Goal: Task Accomplishment & Management: Complete application form

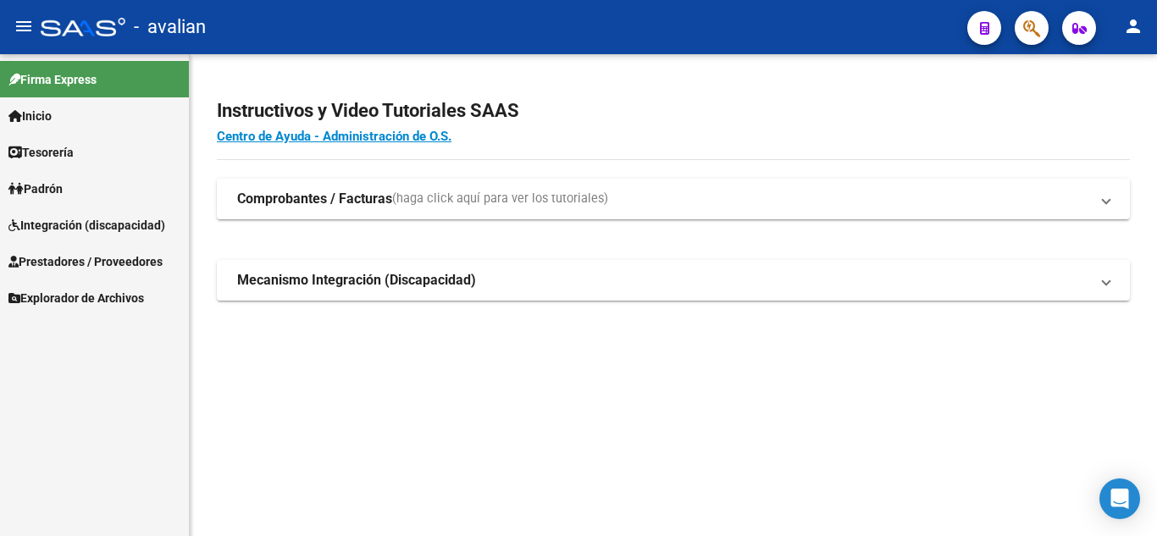
click at [76, 228] on span "Integración (discapacidad)" at bounding box center [86, 225] width 157 height 19
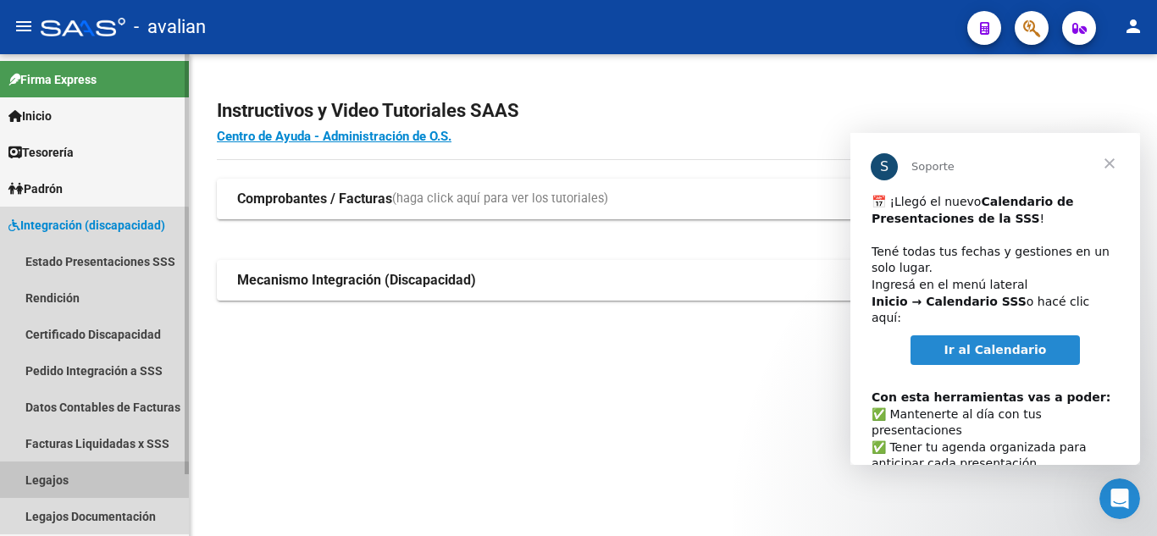
click at [59, 488] on link "Legajos" at bounding box center [94, 480] width 189 height 36
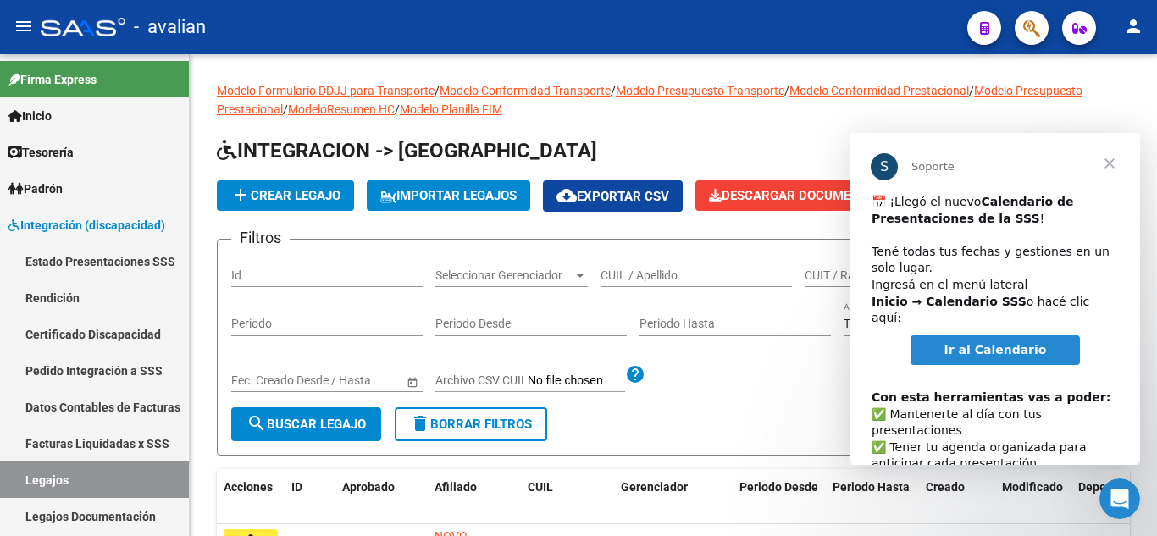
scroll to position [87, 0]
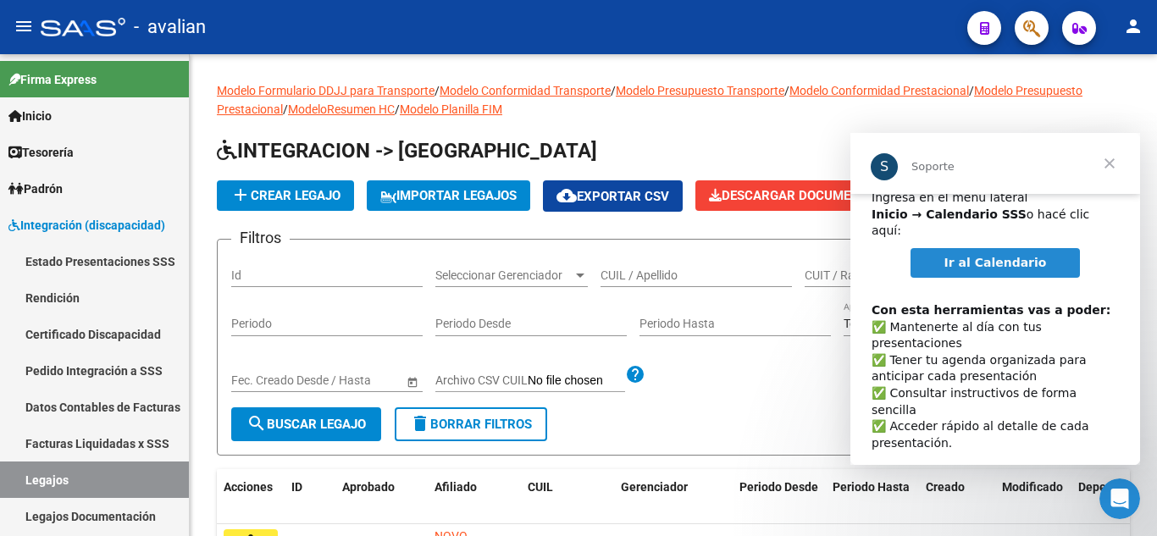
click at [1109, 161] on span "Cerrar" at bounding box center [1109, 163] width 61 height 61
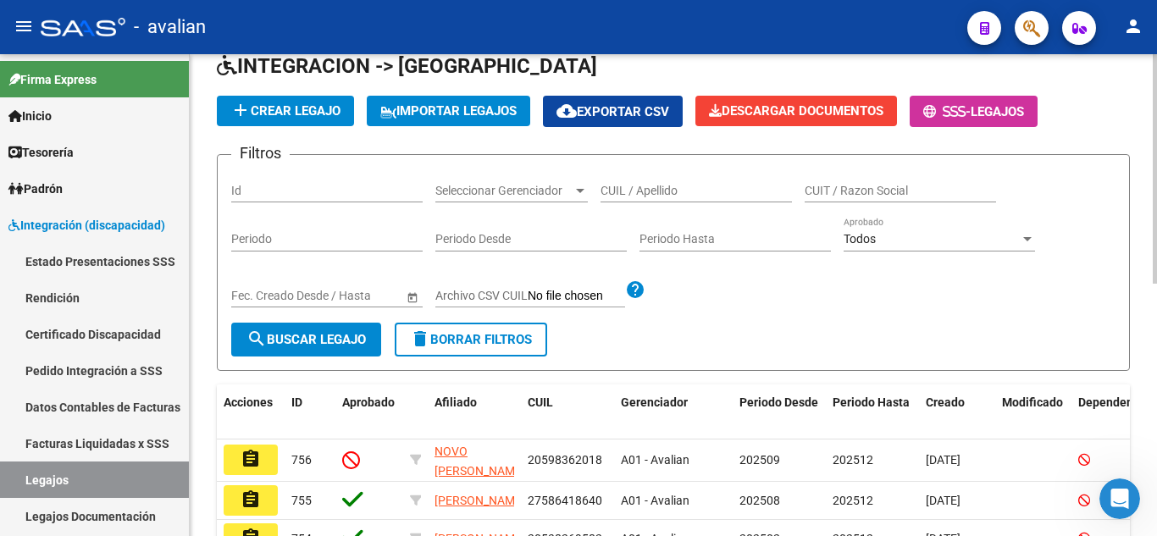
scroll to position [169, 0]
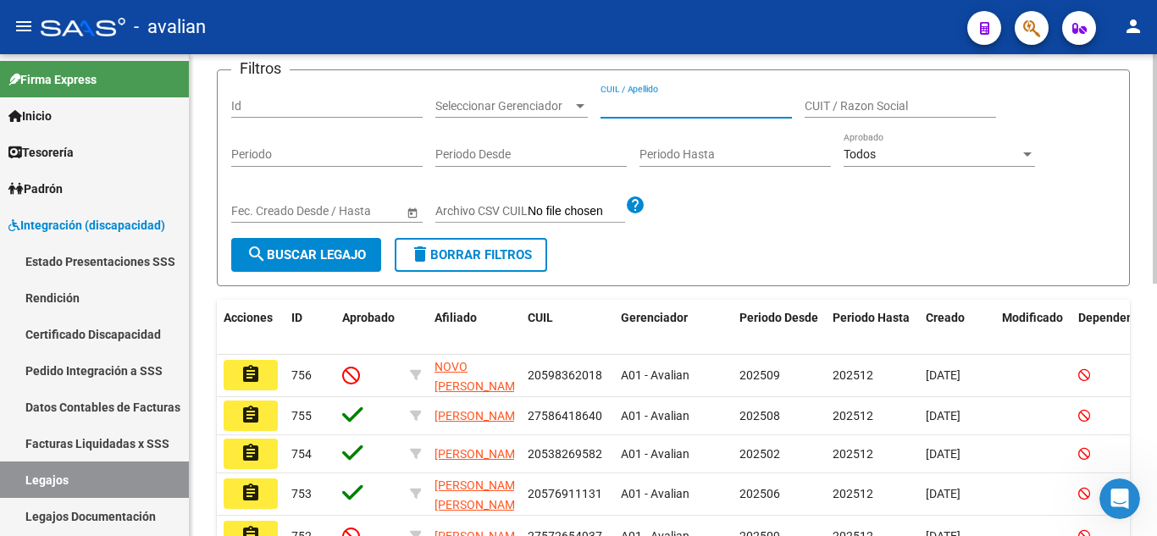
paste input "[PERSON_NAME] [PERSON_NAME]"
type input "[PERSON_NAME] [PERSON_NAME]"
click at [299, 249] on span "search Buscar Legajo" at bounding box center [305, 254] width 119 height 15
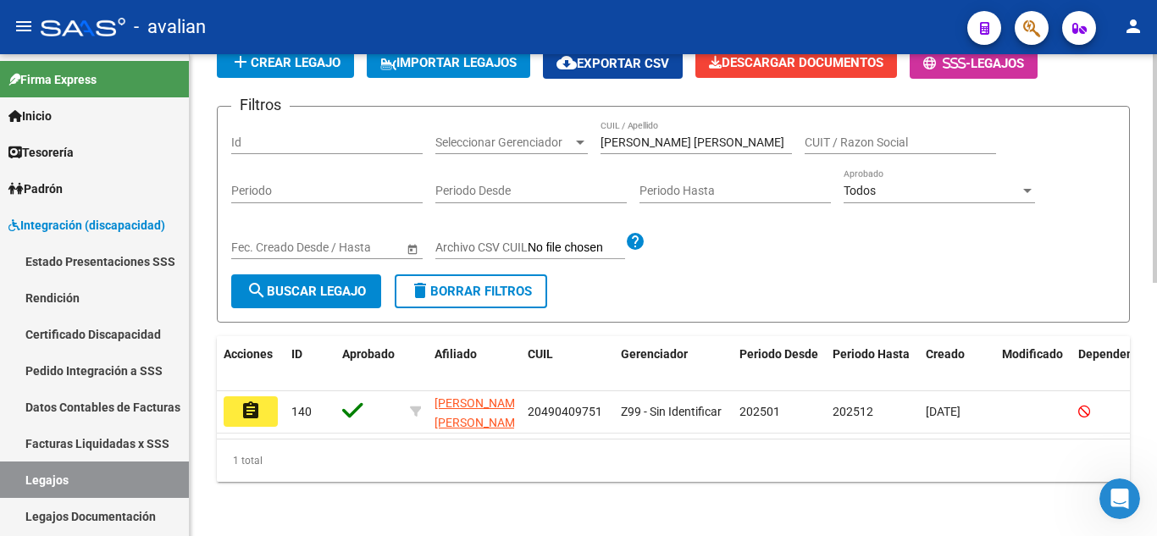
scroll to position [147, 0]
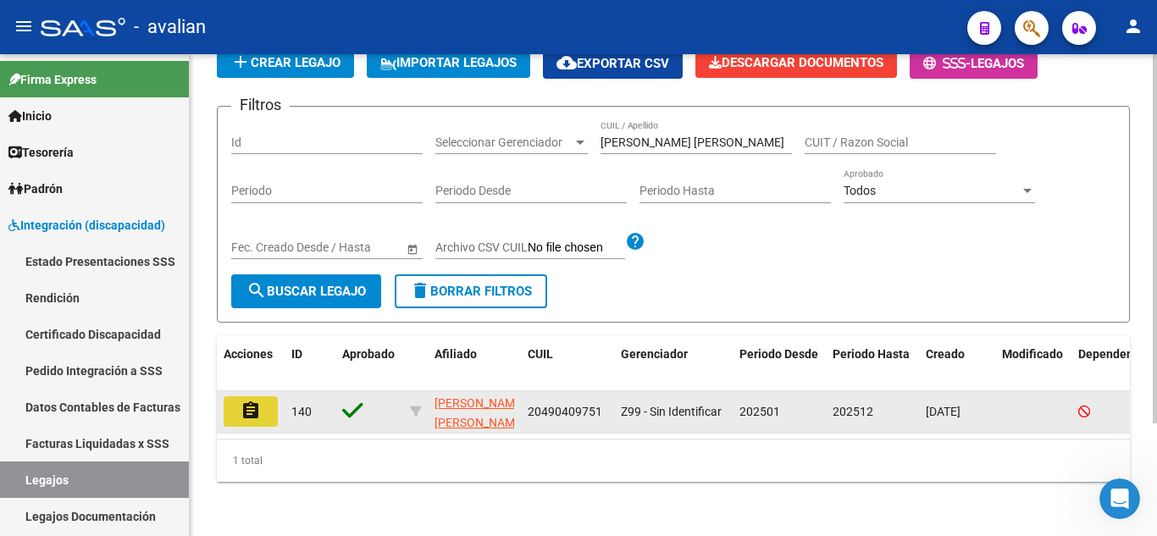
click at [258, 408] on button "assignment" at bounding box center [251, 411] width 54 height 30
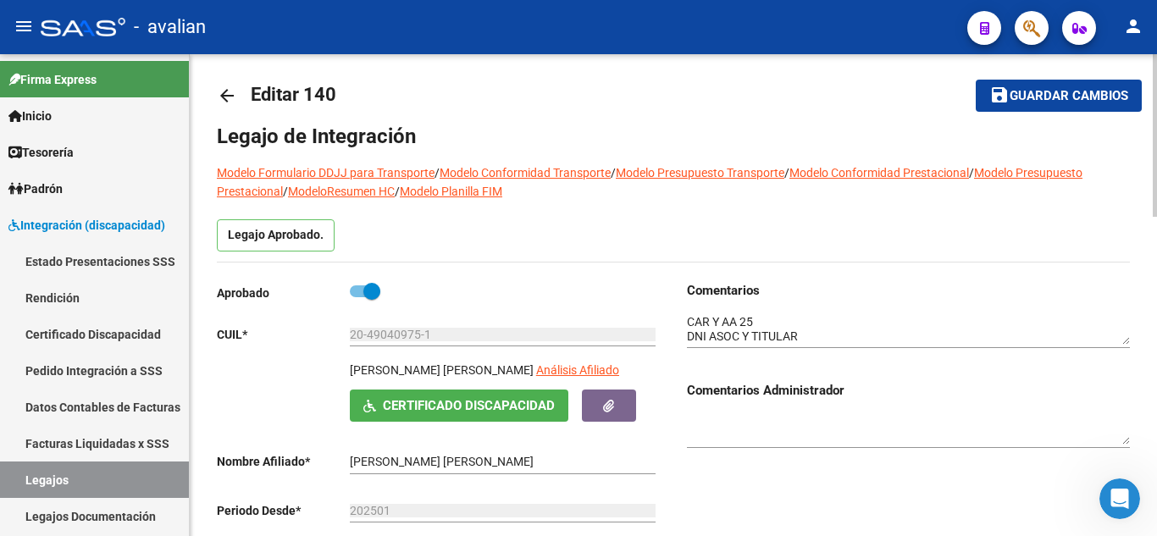
scroll to position [97, 0]
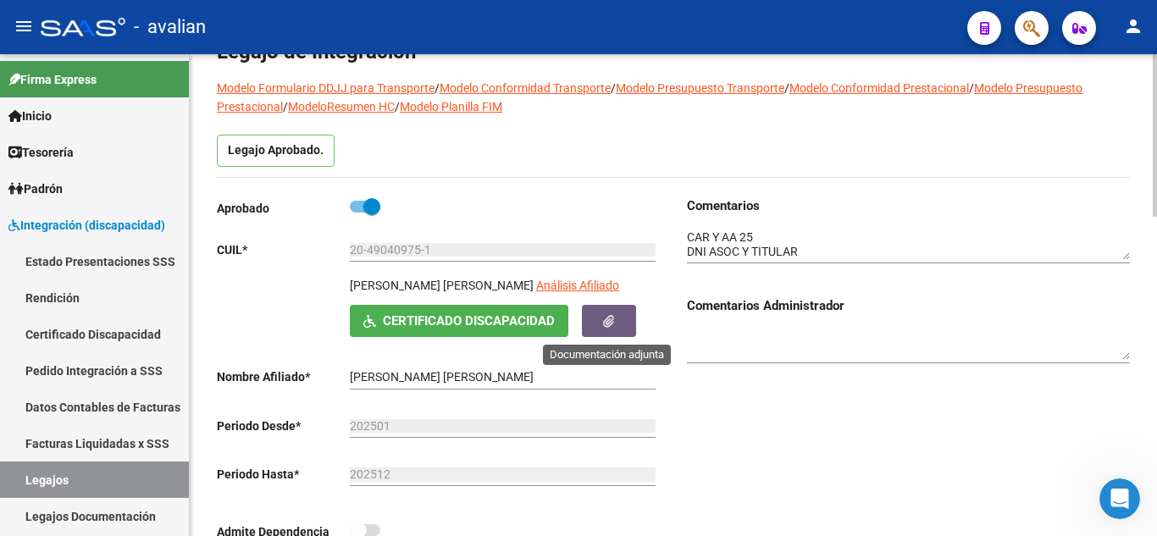
click at [603, 331] on button "button" at bounding box center [609, 320] width 54 height 31
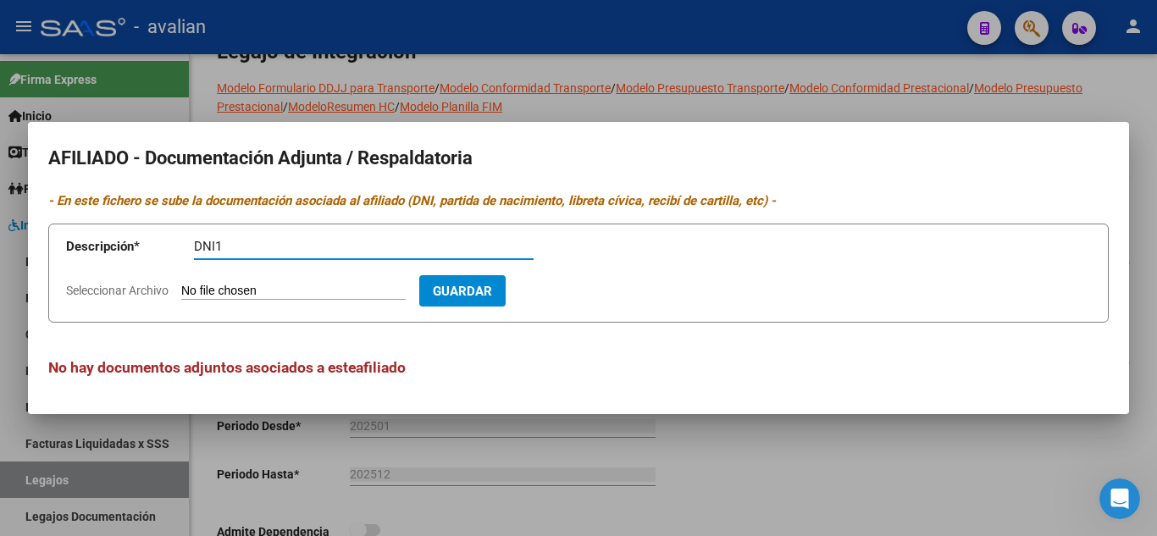
type input "DNI1"
click at [299, 295] on input "Seleccionar Archivo" at bounding box center [293, 292] width 224 height 16
type input "C:\fakepath\DNI.jpg"
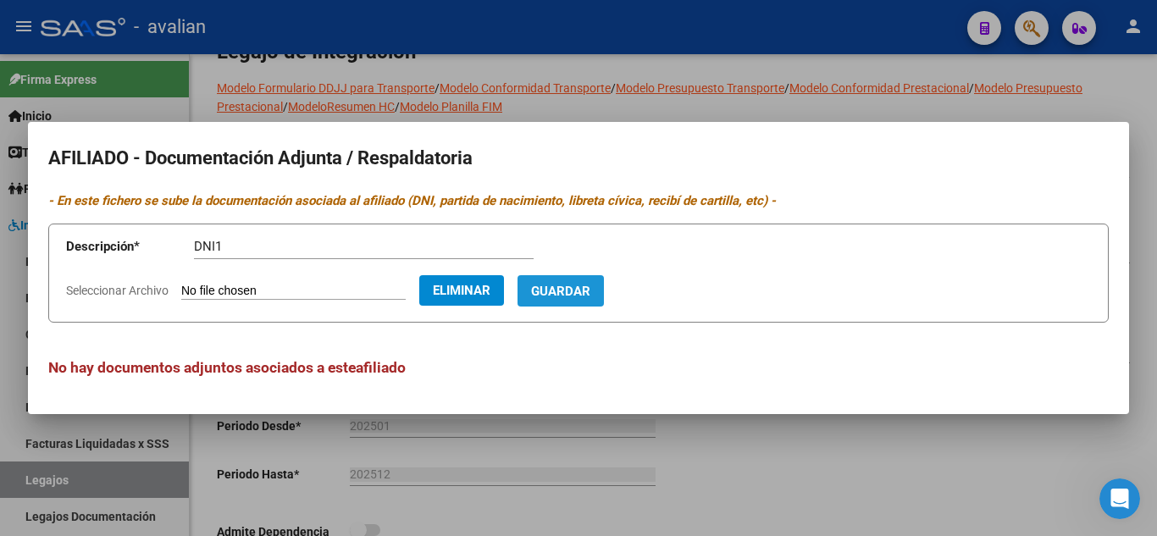
click at [589, 298] on button "Guardar" at bounding box center [560, 290] width 86 height 31
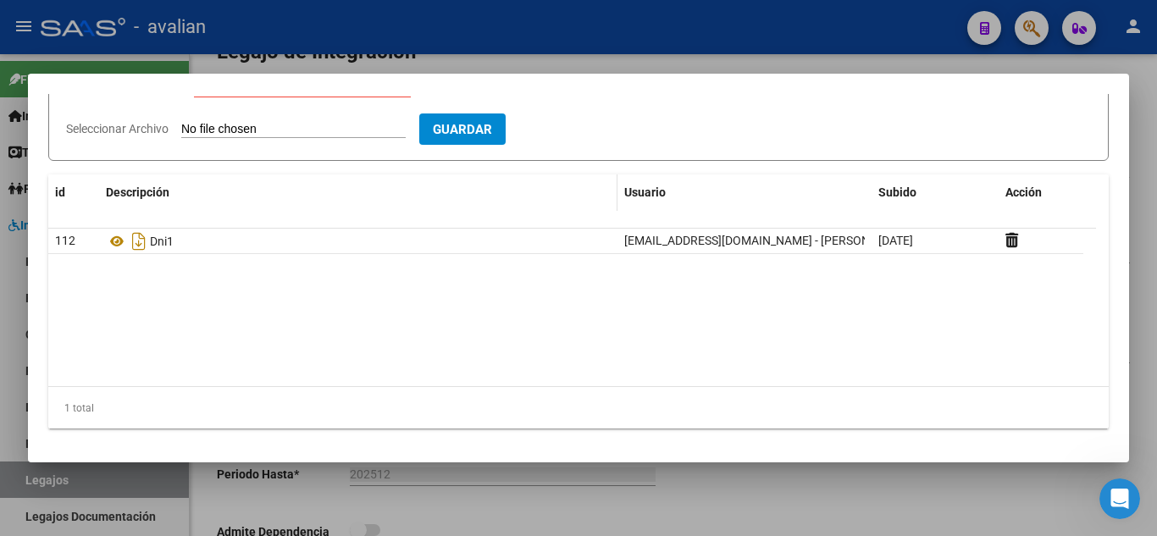
scroll to position [0, 0]
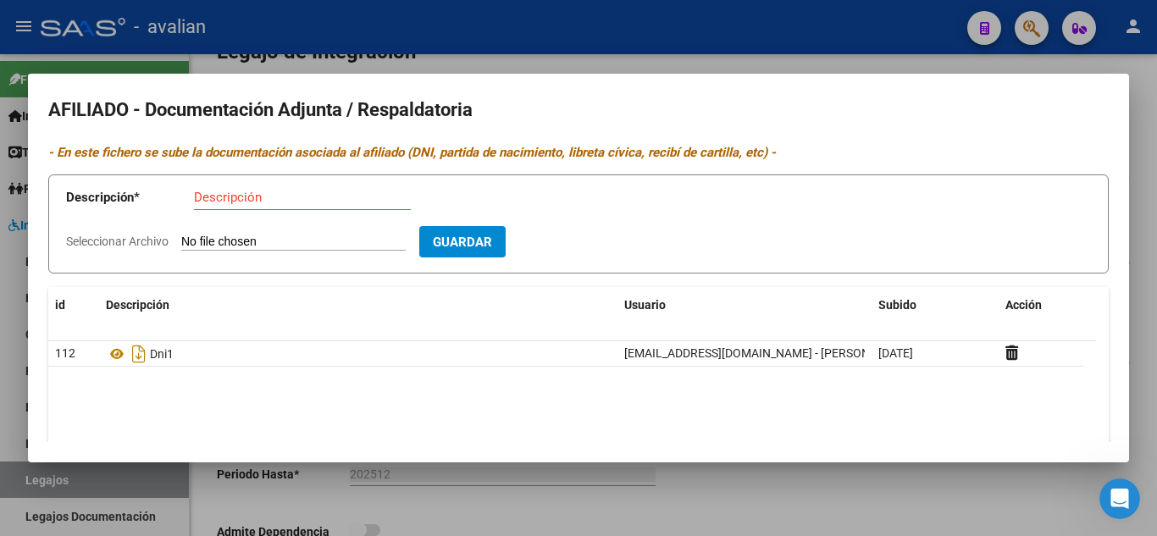
click at [267, 201] on input "Descripción" at bounding box center [302, 197] width 217 height 15
type input "DNI2"
click at [286, 240] on input "Seleccionar Archivo" at bounding box center [293, 243] width 224 height 16
type input "C:\fakepath\DNI2.jpg"
click at [590, 243] on span "Guardar" at bounding box center [560, 242] width 59 height 15
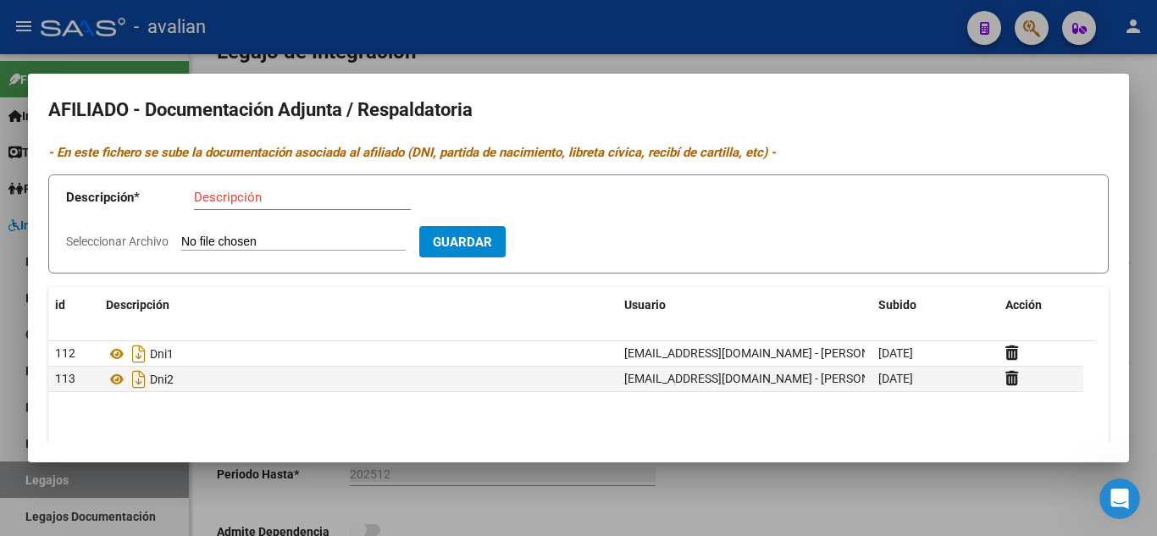
drag, startPoint x: 254, startPoint y: 181, endPoint x: 261, endPoint y: 188, distance: 9.6
click at [259, 186] on app-form-text-field "Descripción * Descripción" at bounding box center [312, 200] width 492 height 51
click at [265, 191] on input "Descripción" at bounding box center [302, 197] width 217 height 15
type input "DNI TITULAR"
click at [264, 238] on input "Seleccionar Archivo" at bounding box center [293, 243] width 224 height 16
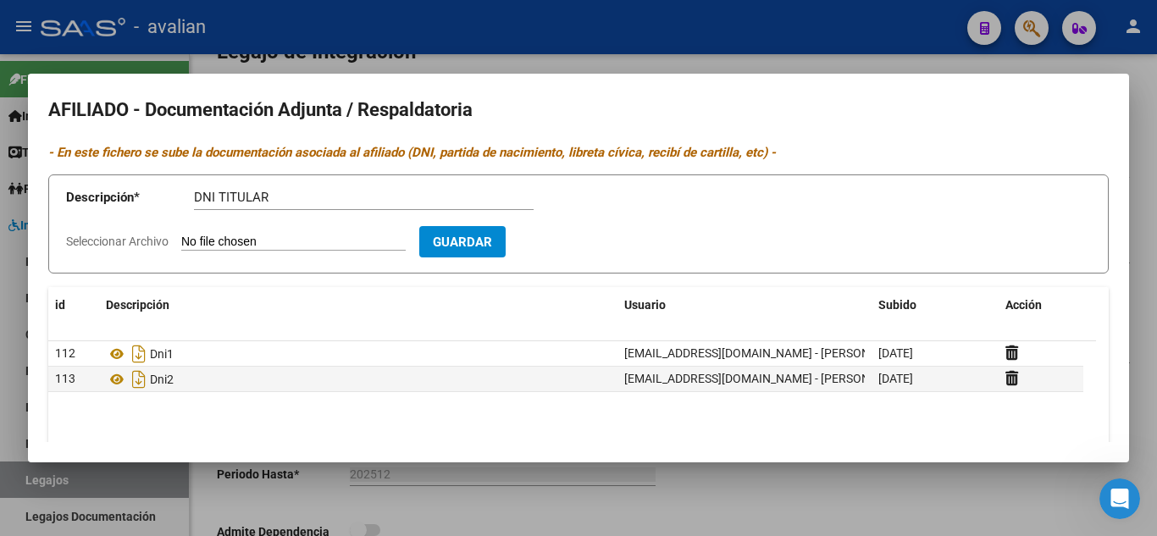
type input "C:\fakepath\DNI TITULAR.jpg"
click at [584, 235] on span "Guardar" at bounding box center [560, 242] width 59 height 15
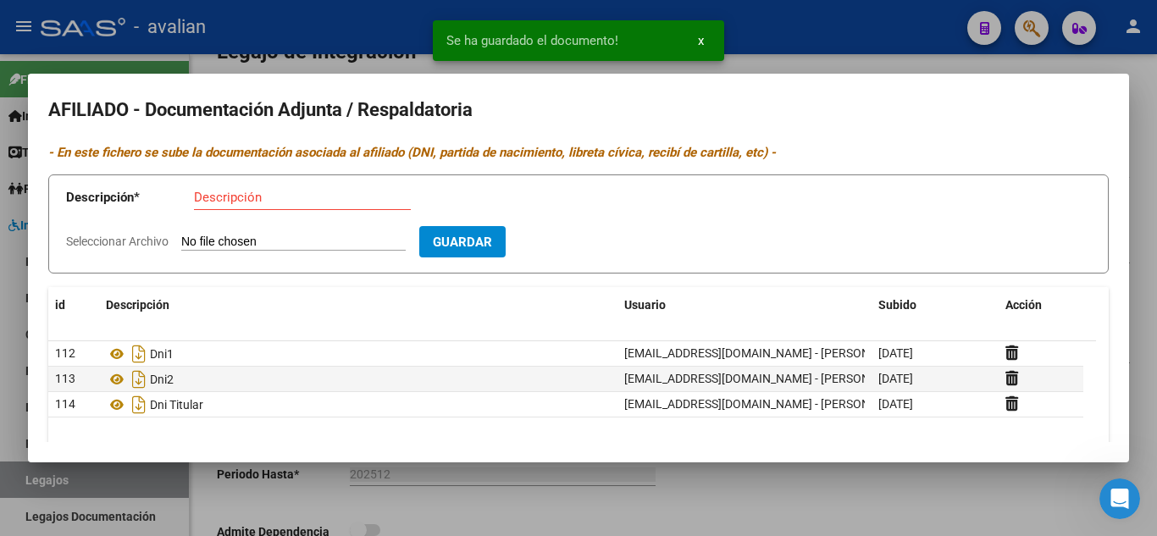
click at [783, 58] on div at bounding box center [578, 268] width 1157 height 536
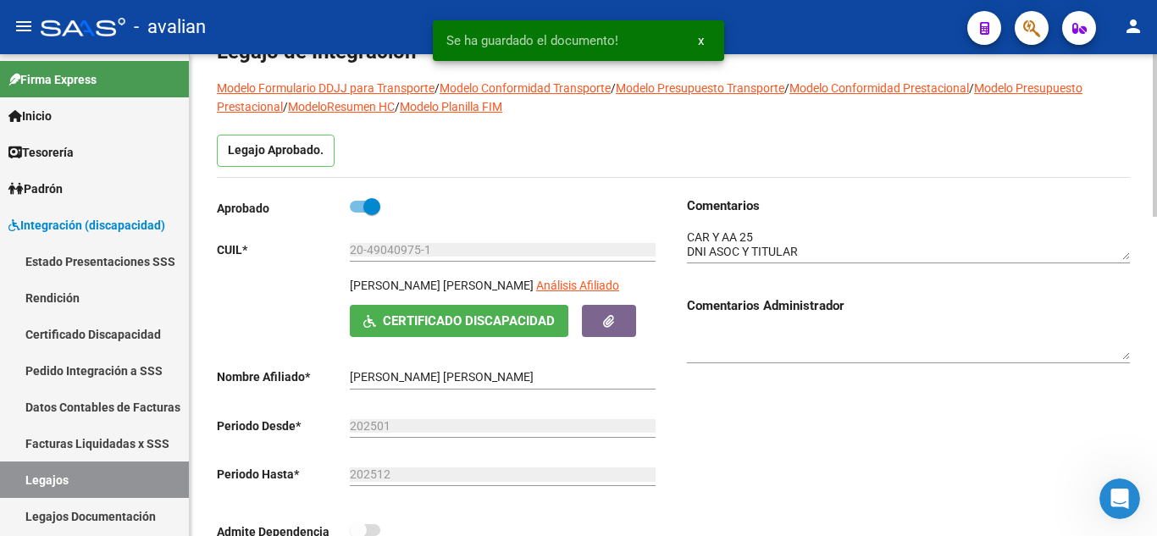
click at [777, 249] on textarea at bounding box center [908, 245] width 443 height 32
click at [799, 249] on textarea at bounding box center [908, 245] width 443 height 32
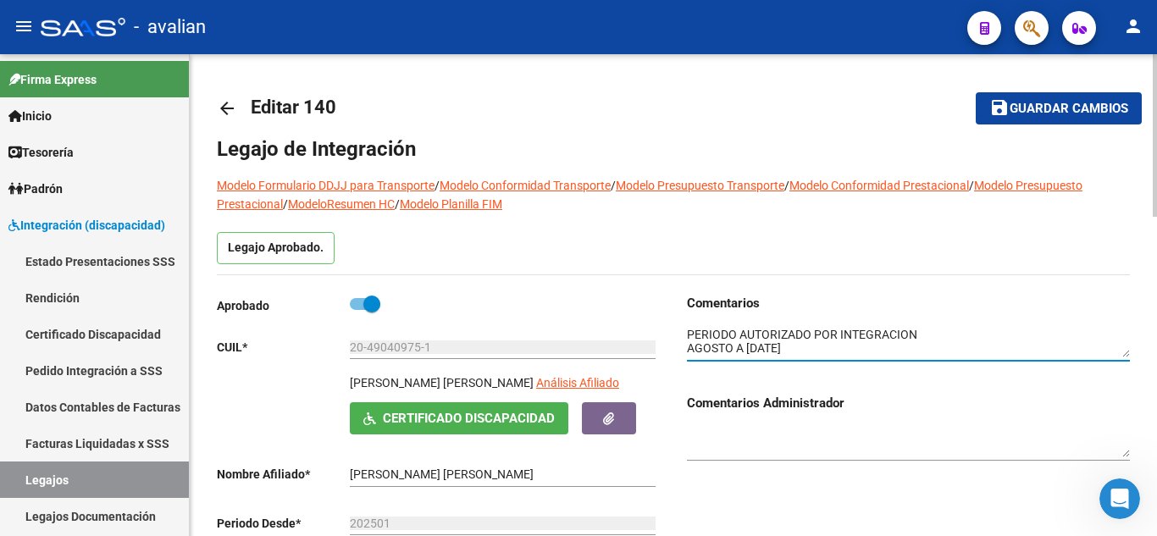
type textarea "PERIODO AUTORIZADO POR INTEGRACION AGOSTO A [DATE]"
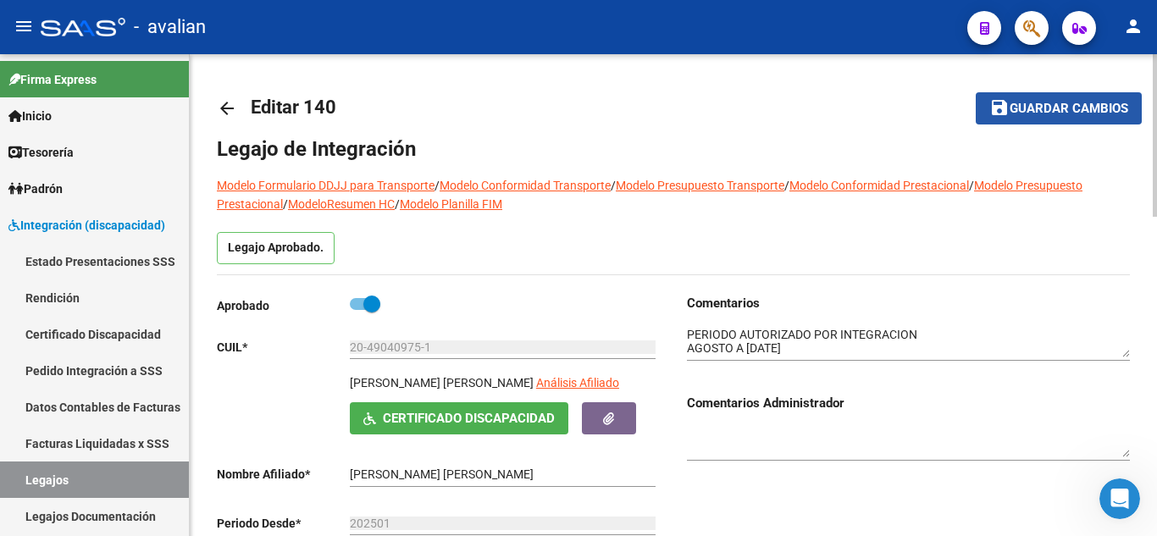
click at [1037, 108] on span "Guardar cambios" at bounding box center [1068, 109] width 119 height 15
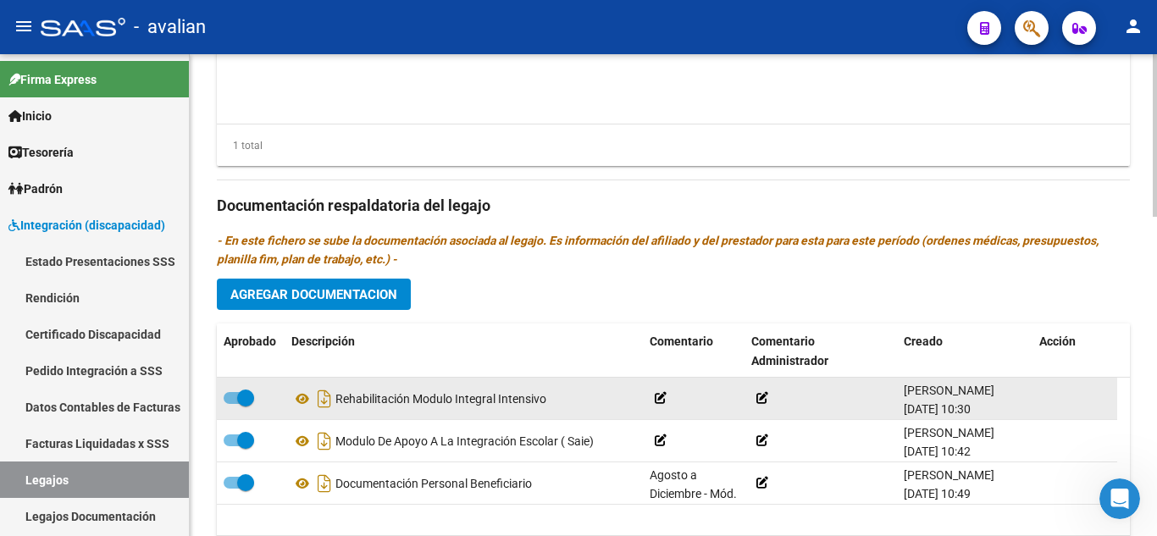
scroll to position [932, 0]
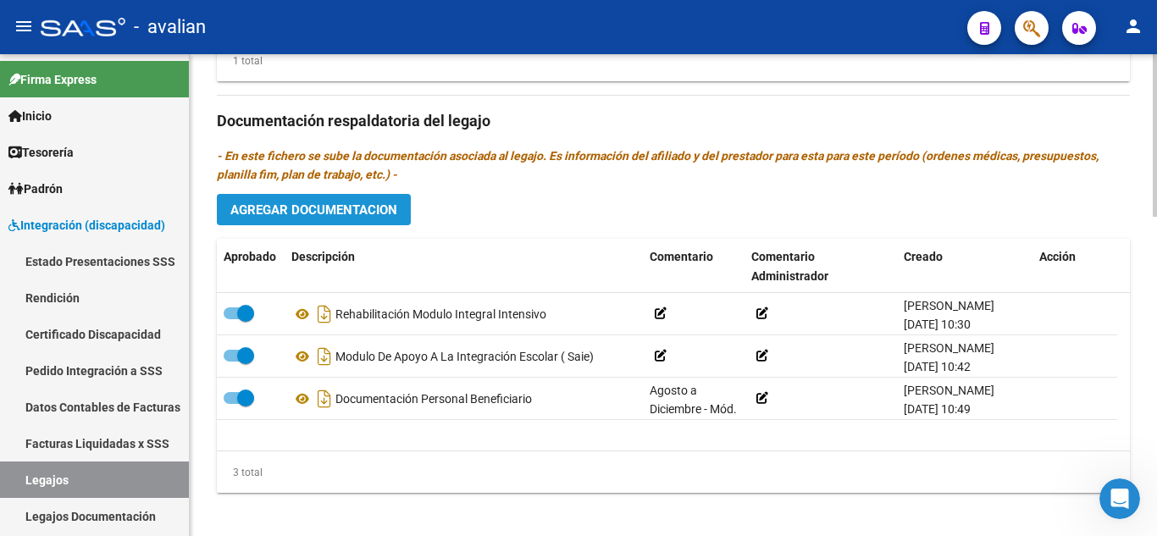
click at [390, 206] on span "Agregar Documentacion" at bounding box center [313, 209] width 167 height 15
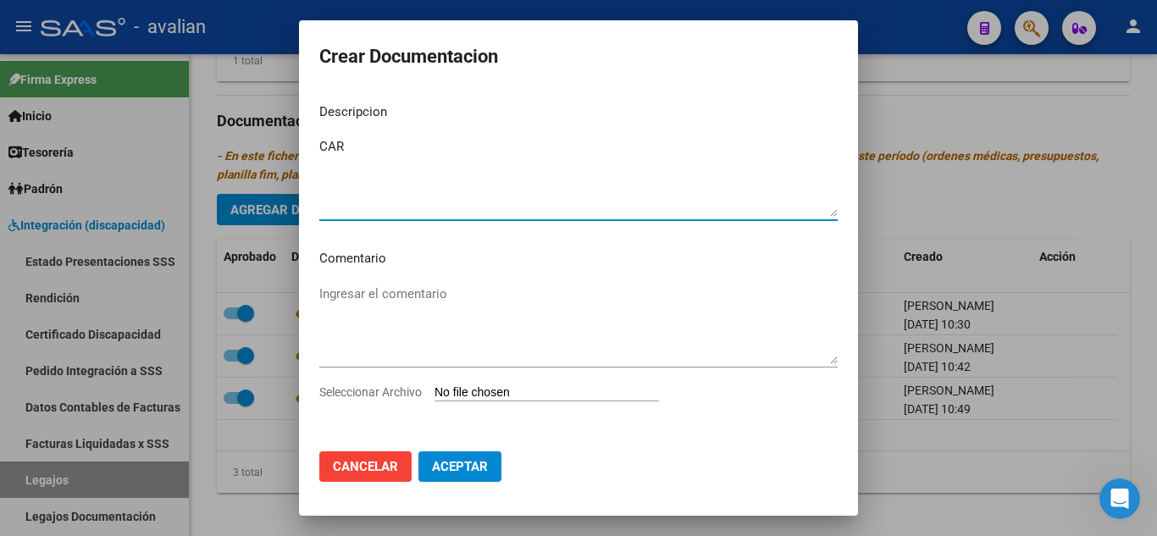
type textarea "CAR"
click at [507, 397] on input "Seleccionar Archivo" at bounding box center [546, 393] width 224 height 16
type input "C:\fakepath\CAR.jpg"
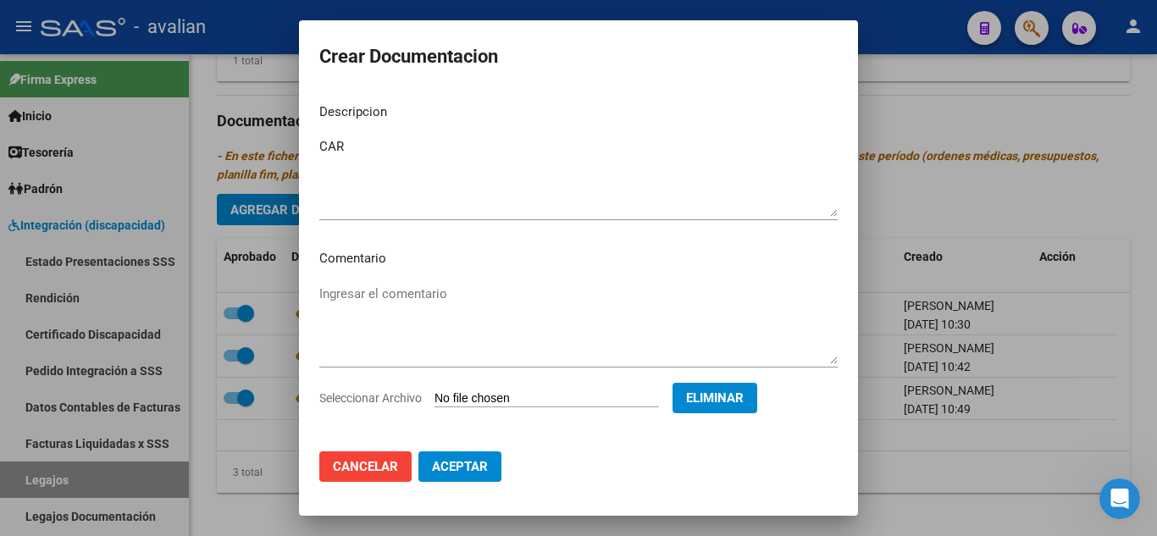
click at [473, 473] on span "Aceptar" at bounding box center [460, 466] width 56 height 15
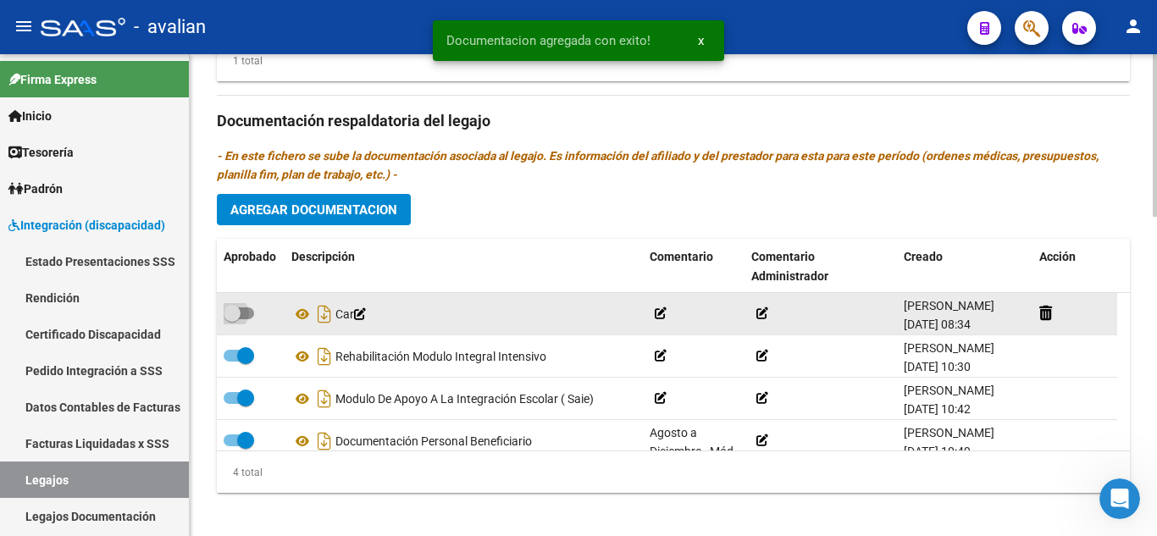
click at [247, 308] on span at bounding box center [239, 313] width 30 height 12
click at [232, 319] on input "checkbox" at bounding box center [231, 319] width 1 height 1
checkbox input "true"
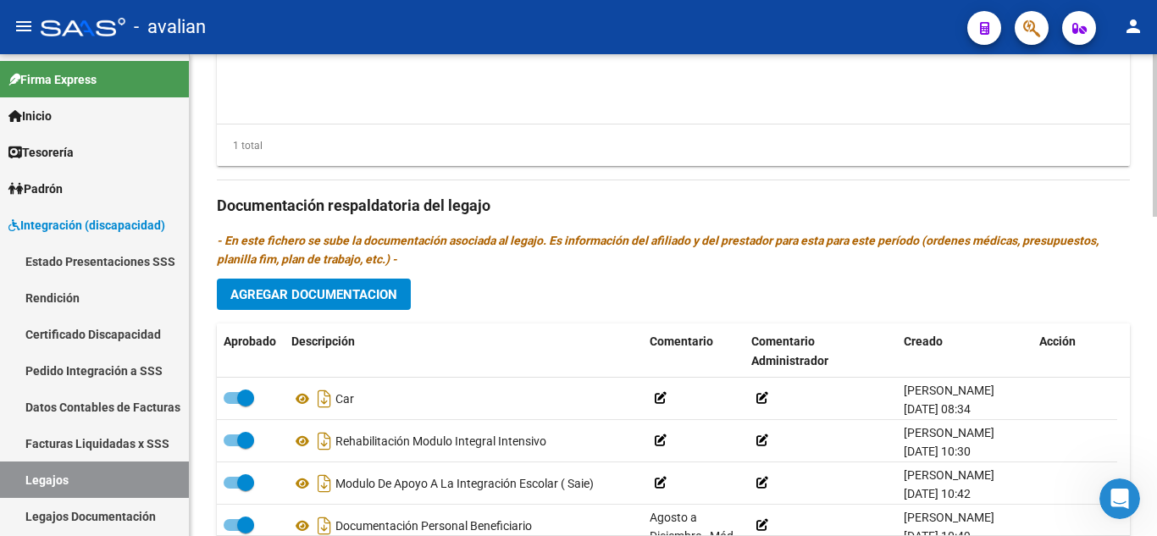
scroll to position [944, 0]
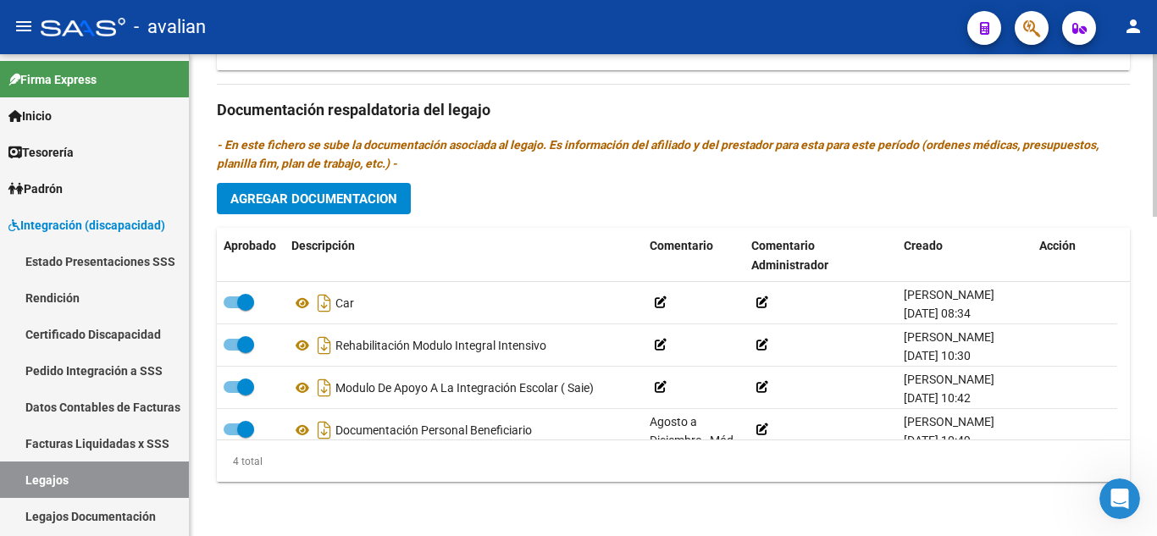
click at [378, 191] on span "Agregar Documentacion" at bounding box center [313, 198] width 167 height 15
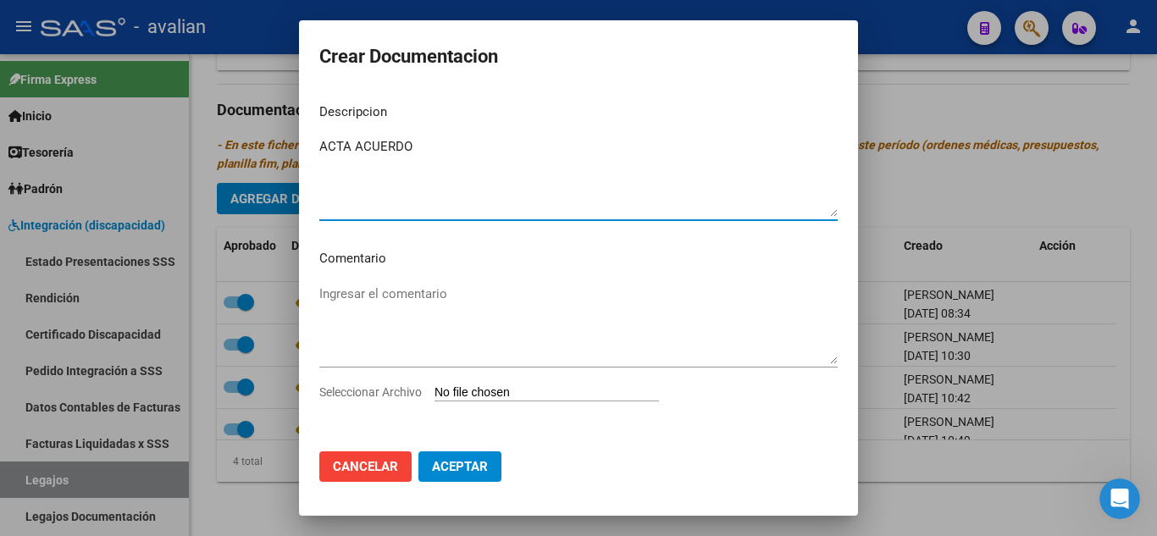
type textarea "ACTA ACUERDO"
click at [501, 390] on input "Seleccionar Archivo" at bounding box center [546, 393] width 224 height 16
type input "C:\fakepath\AA.jpg"
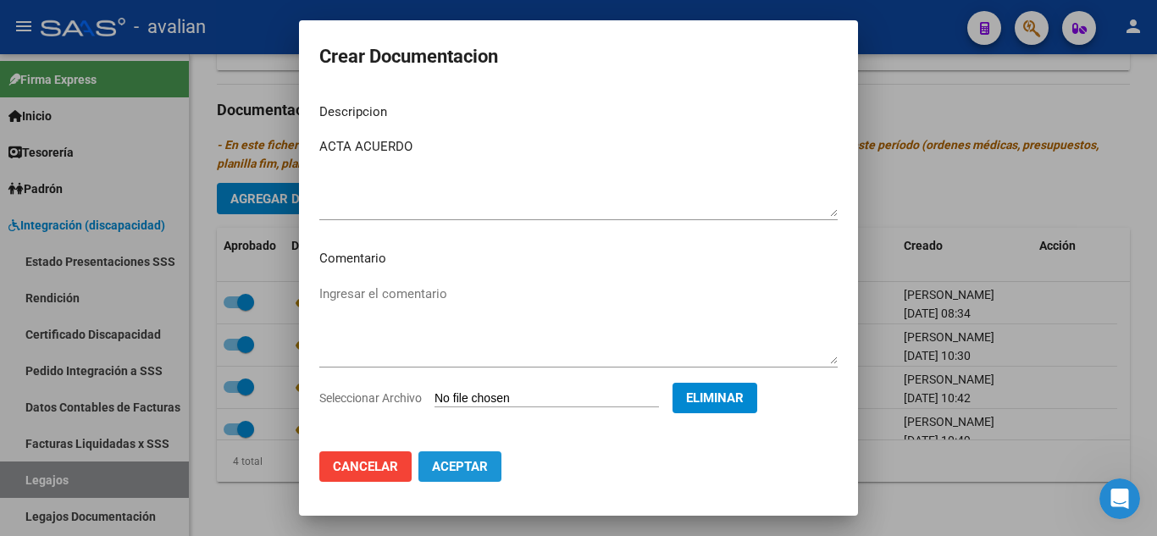
click at [487, 468] on span "Aceptar" at bounding box center [460, 466] width 56 height 15
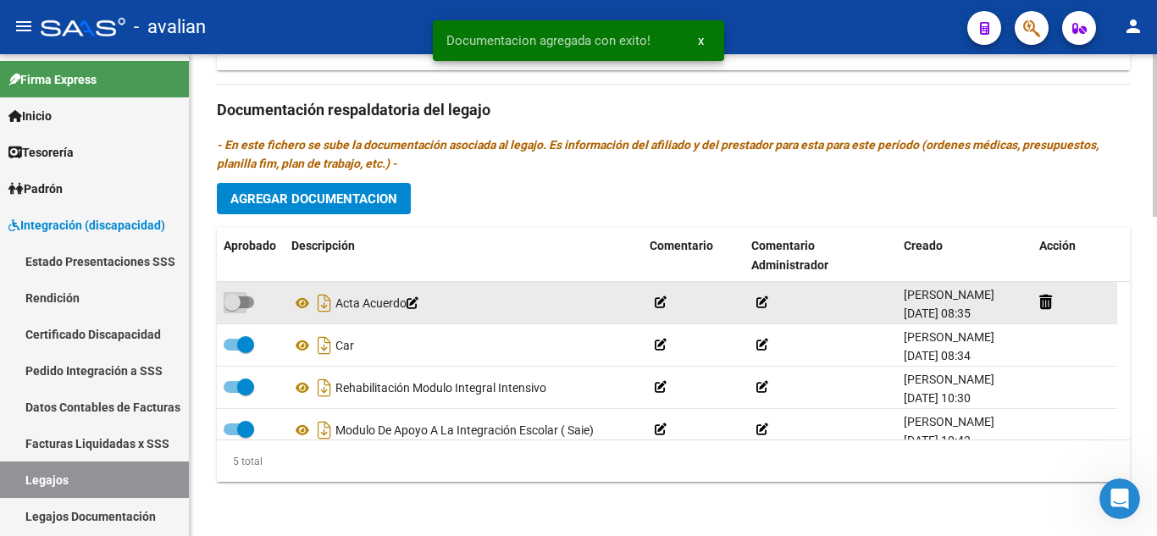
click at [238, 298] on span at bounding box center [232, 302] width 17 height 17
click at [232, 308] on input "checkbox" at bounding box center [231, 308] width 1 height 1
checkbox input "true"
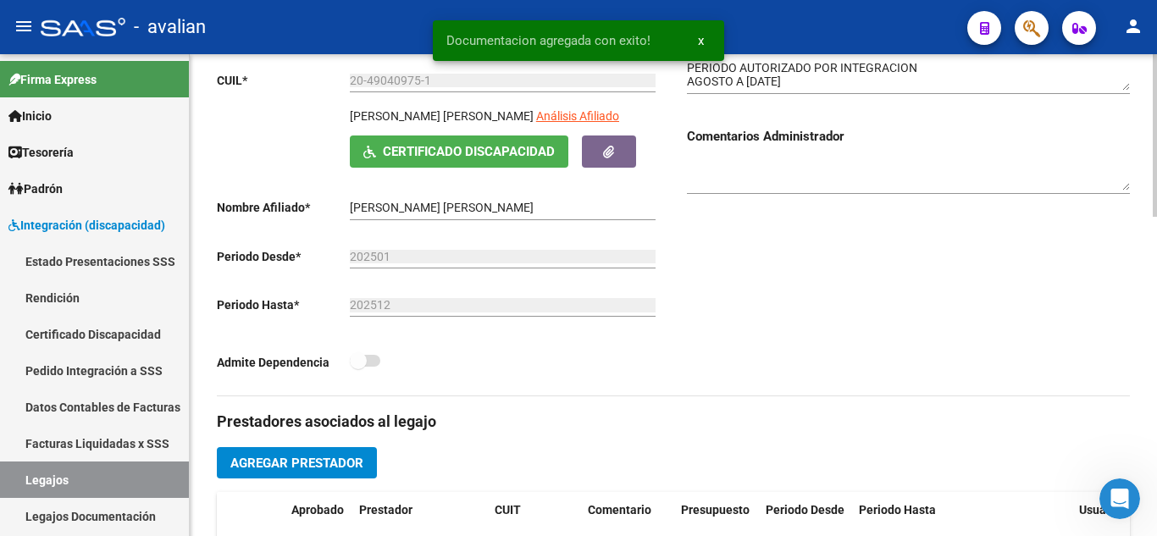
scroll to position [0, 0]
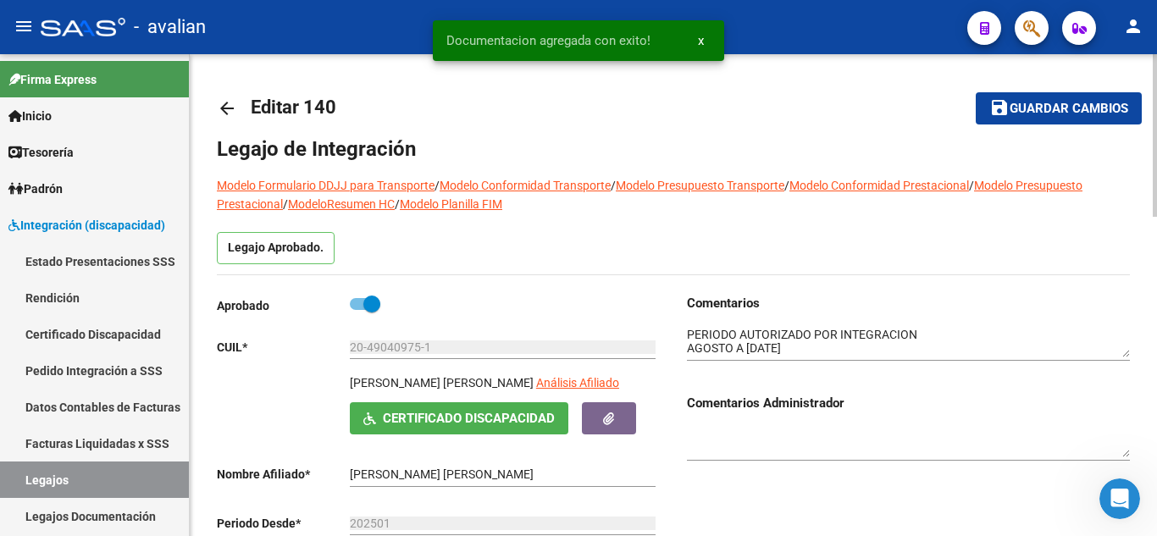
click at [999, 110] on mat-icon "save" at bounding box center [999, 107] width 20 height 20
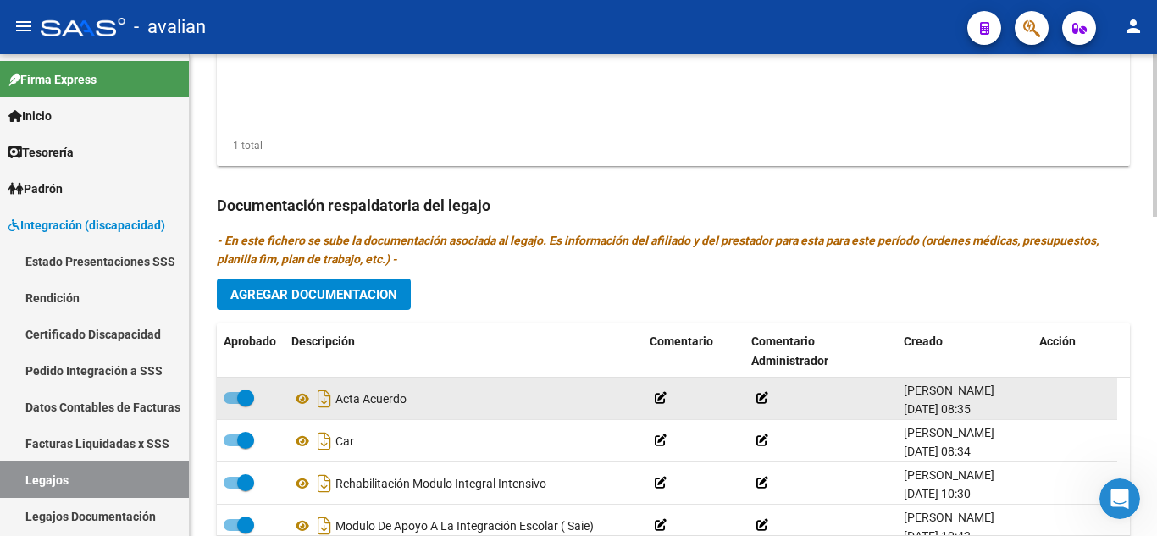
scroll to position [932, 0]
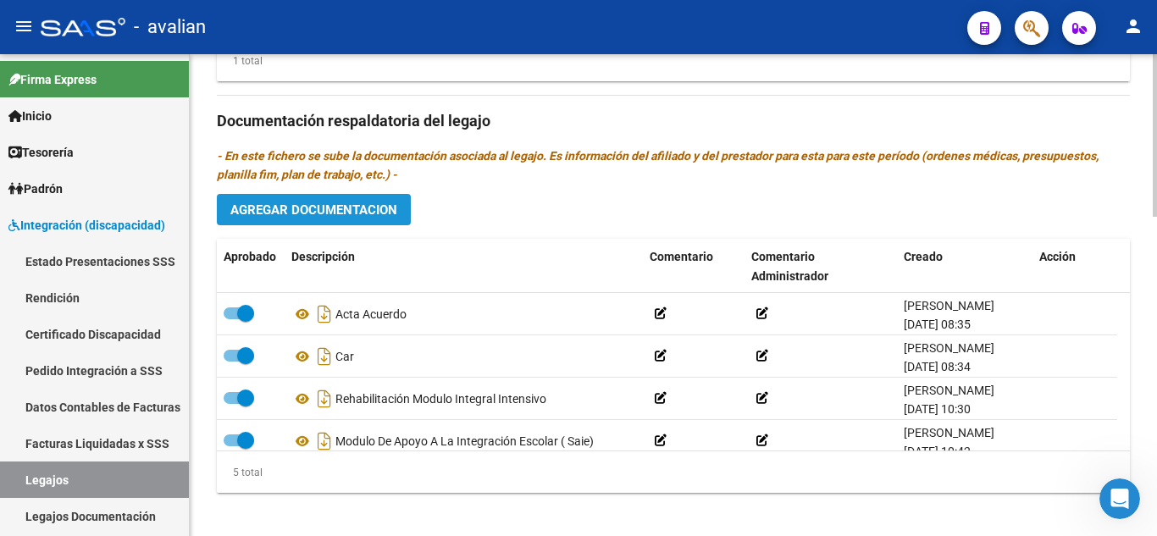
click at [384, 220] on button "Agregar Documentacion" at bounding box center [314, 209] width 194 height 31
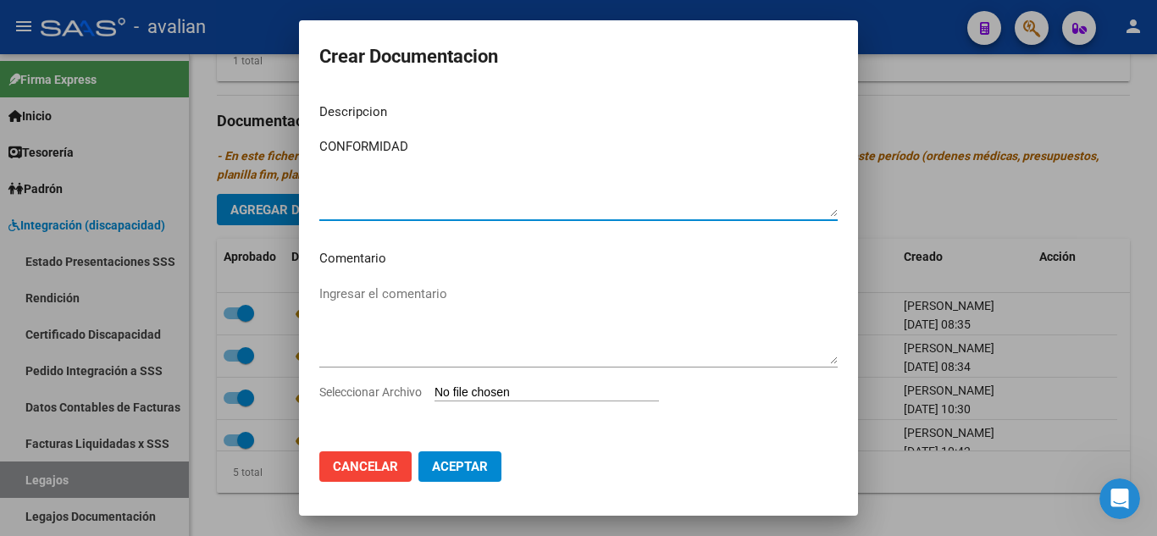
type textarea "CONFORMIDAD"
click at [488, 396] on input "Seleccionar Archivo" at bounding box center [546, 393] width 224 height 16
type input "C:\fakepath\CONFORMIDAD.jpg"
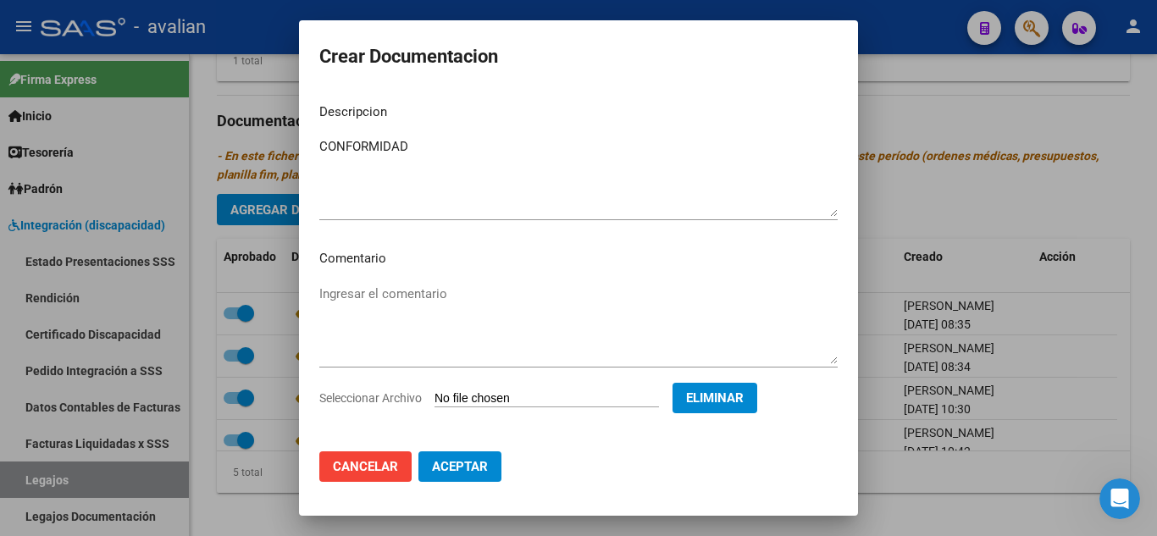
click at [480, 462] on span "Aceptar" at bounding box center [460, 466] width 56 height 15
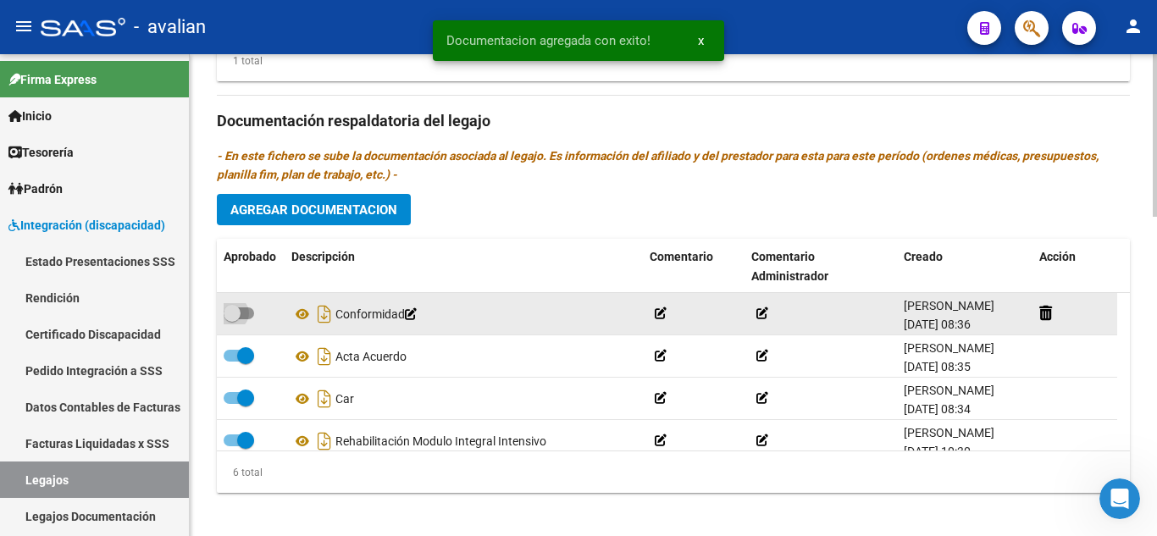
click at [246, 307] on label at bounding box center [239, 313] width 30 height 20
click at [232, 319] on input "checkbox" at bounding box center [231, 319] width 1 height 1
checkbox input "true"
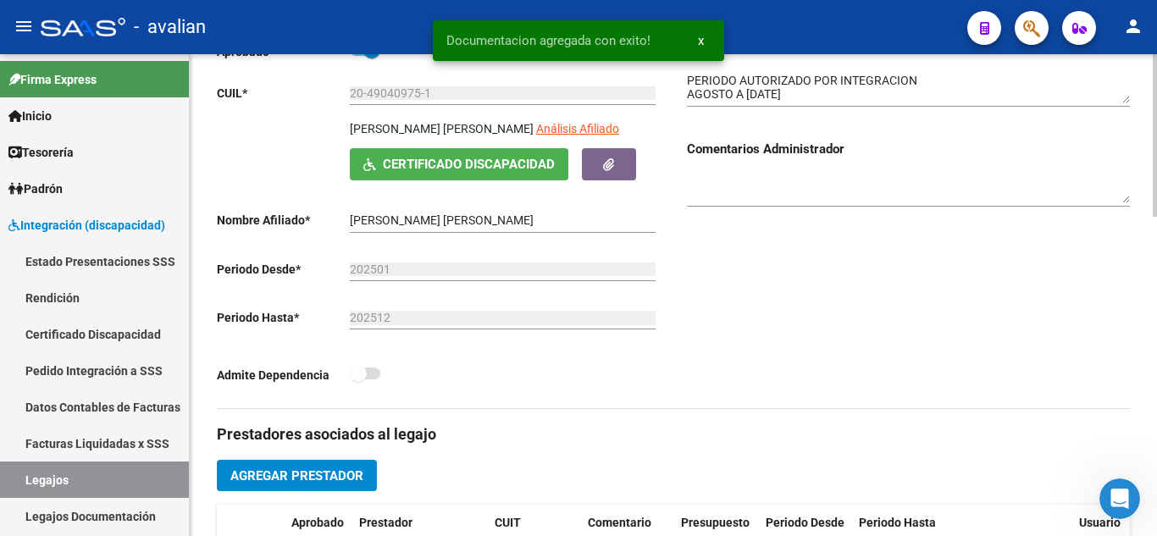
scroll to position [0, 0]
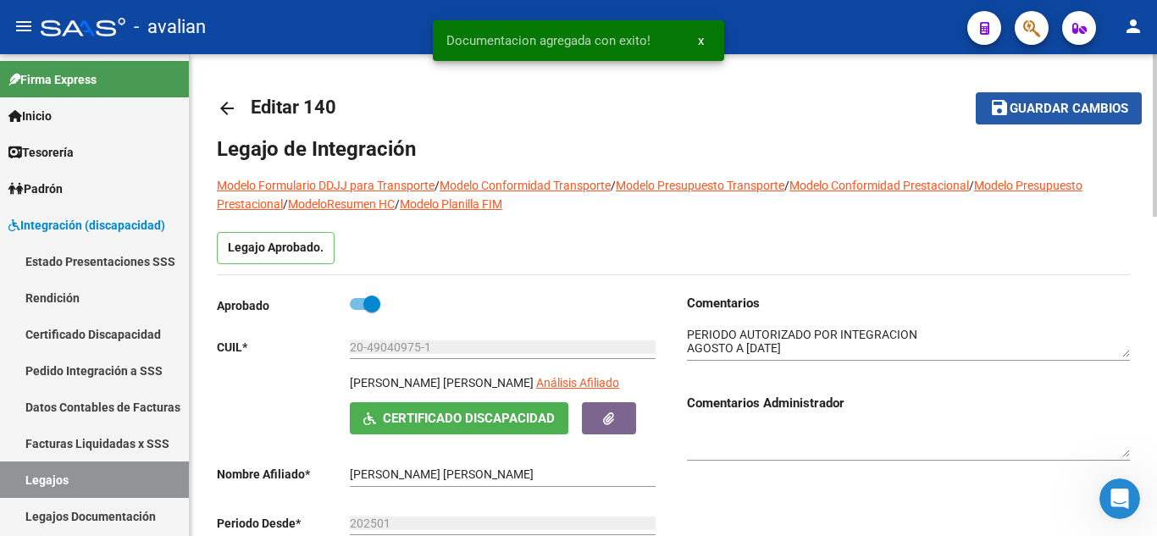
click at [1058, 104] on span "Guardar cambios" at bounding box center [1068, 109] width 119 height 15
